Goal: Find contact information: Find contact information

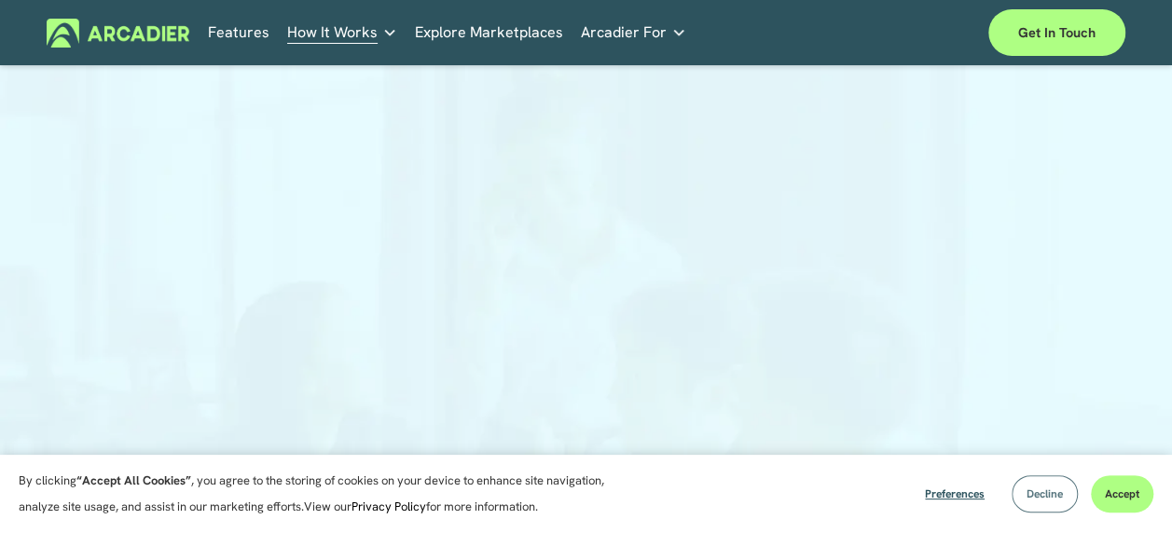
click at [1045, 495] on span "Decline" at bounding box center [1045, 494] width 36 height 15
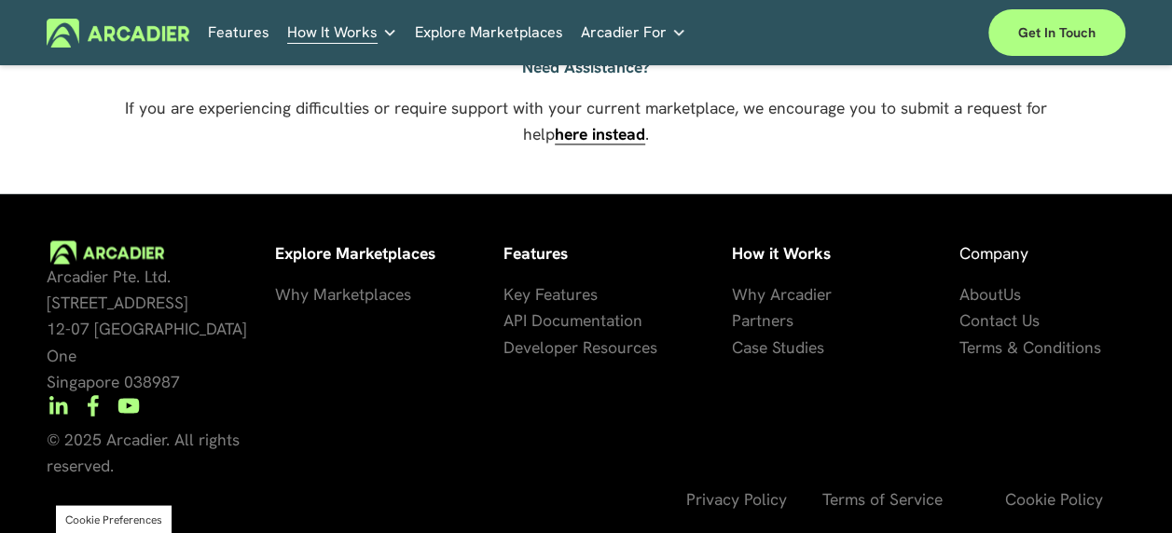
scroll to position [1421, 0]
click at [1003, 330] on span "Contact Us" at bounding box center [1000, 320] width 80 height 21
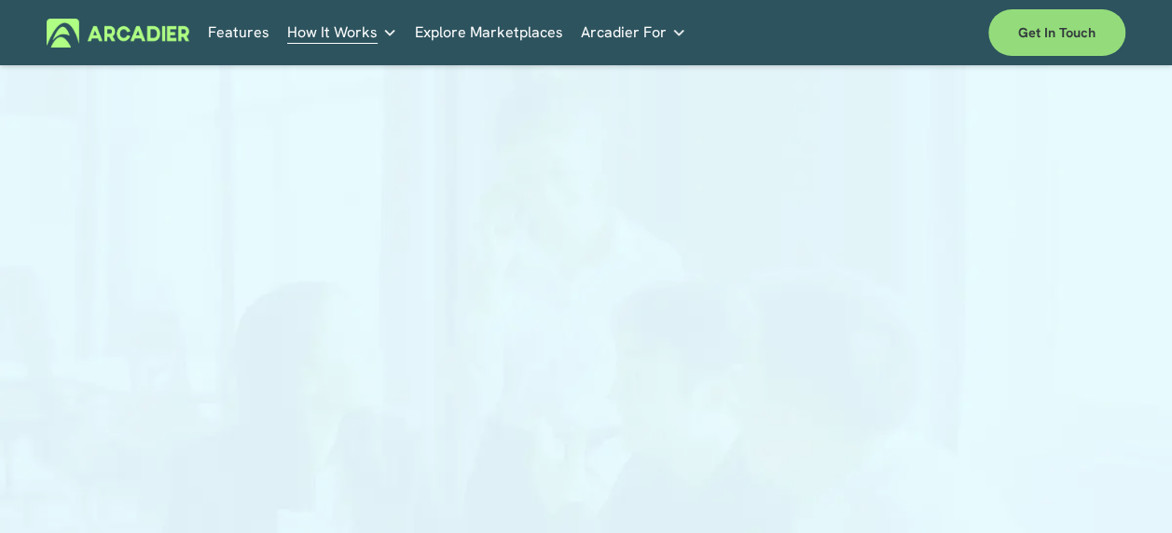
click at [1035, 37] on link "Get in touch" at bounding box center [1056, 32] width 137 height 47
click at [962, 290] on div at bounding box center [586, 397] width 1172 height 626
click at [78, 310] on div at bounding box center [586, 437] width 1172 height 706
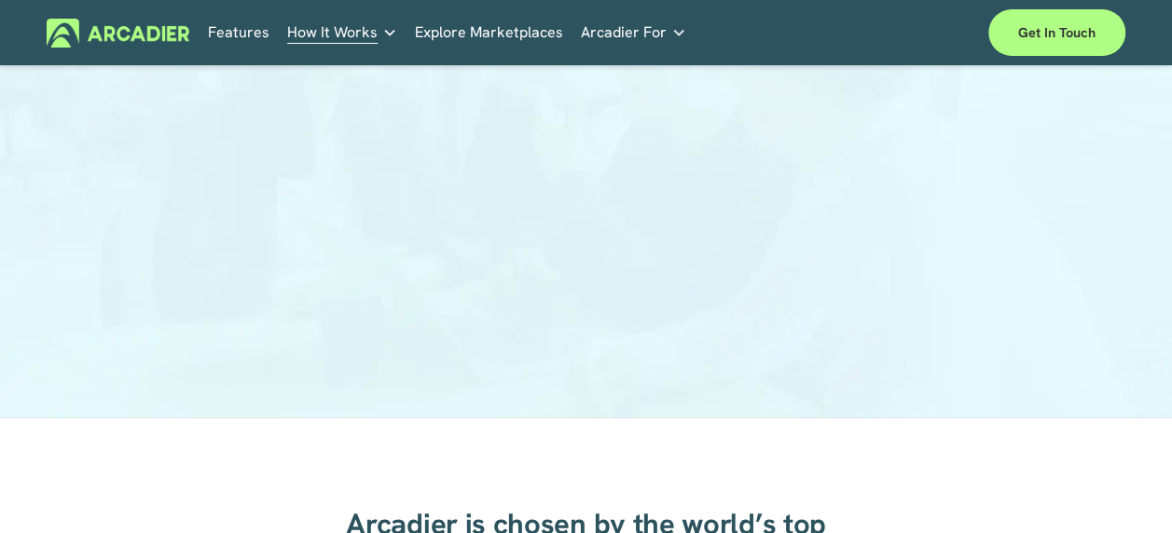
scroll to position [373, 0]
